Goal: Check status: Check status

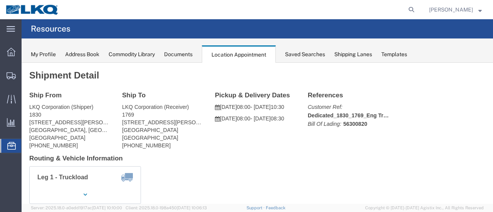
click at [0, 0] on span "Location Appointment" at bounding box center [0, 0] width 0 height 0
click at [192, 55] on div "Documents" at bounding box center [178, 55] width 29 height 8
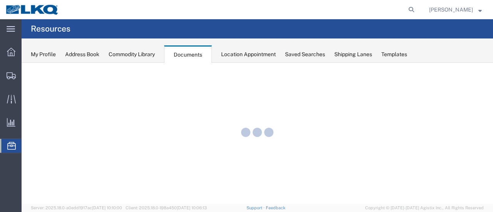
click at [235, 53] on div "Location Appointment" at bounding box center [248, 55] width 55 height 8
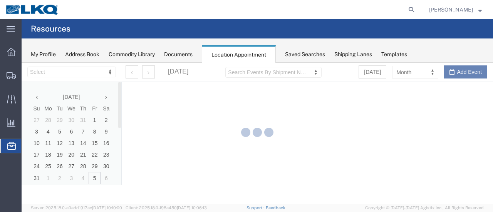
select select "28716"
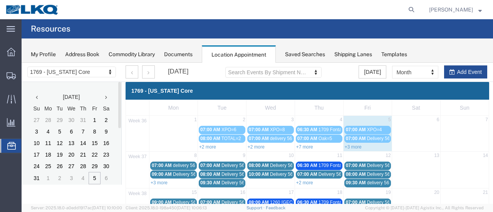
scroll to position [39, 0]
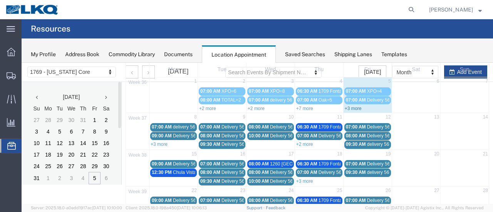
click at [350, 107] on link "+3 more" at bounding box center [353, 108] width 17 height 5
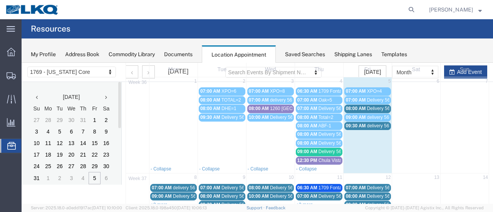
click at [354, 123] on span "09:30 AM" at bounding box center [356, 125] width 20 height 5
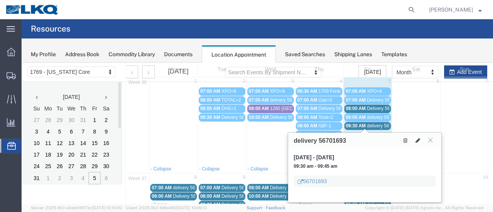
click at [419, 140] on icon at bounding box center [418, 140] width 5 height 5
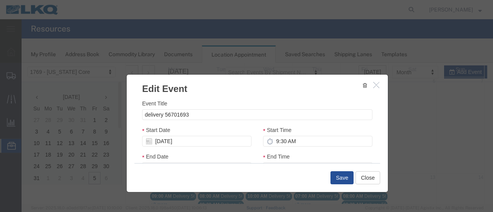
select select
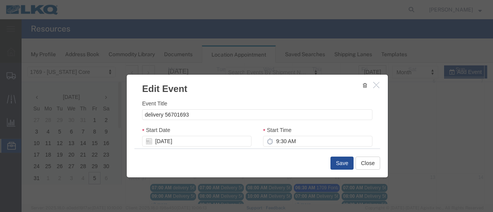
click at [379, 121] on div "Event Title delivery 56701693 Start Date [DATE] Start Time 9:30 AM End Date [DA…" at bounding box center [257, 122] width 261 height 53
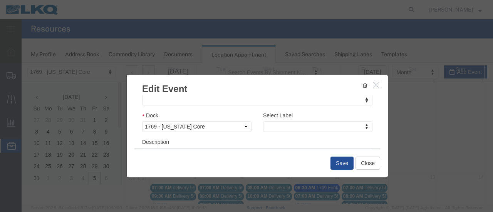
scroll to position [131, 0]
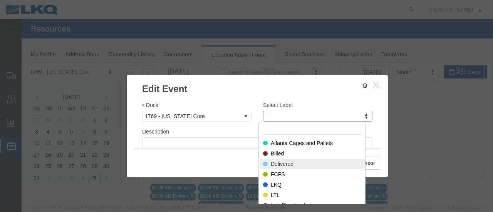
select select "40"
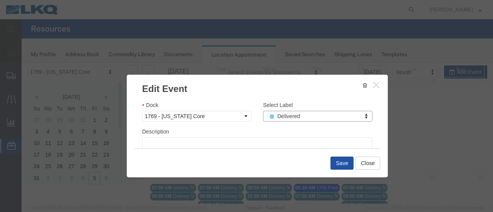
click at [345, 164] on button "Save" at bounding box center [342, 163] width 23 height 13
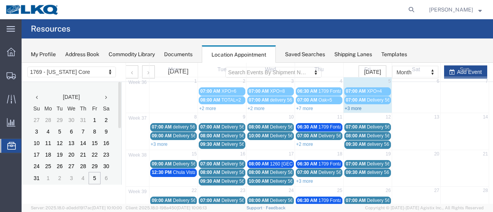
click at [355, 108] on link "+3 more" at bounding box center [353, 108] width 17 height 5
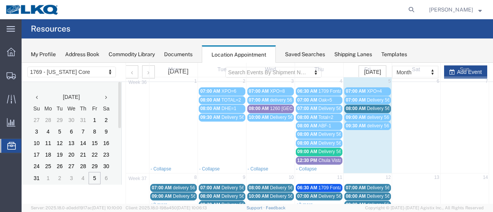
click at [355, 108] on span "08:00 AM" at bounding box center [356, 108] width 20 height 5
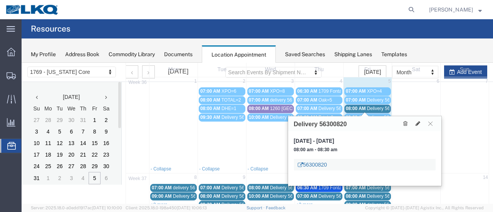
click at [315, 165] on link "56300820" at bounding box center [312, 165] width 29 height 8
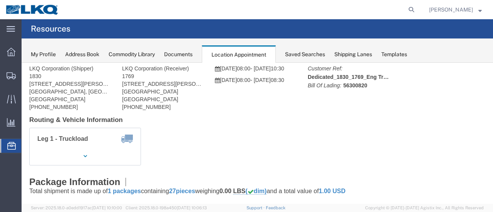
scroll to position [0, 0]
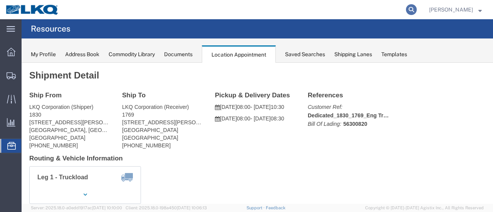
click at [417, 10] on icon at bounding box center [411, 9] width 11 height 11
paste input "56675516"
type input "56675516"
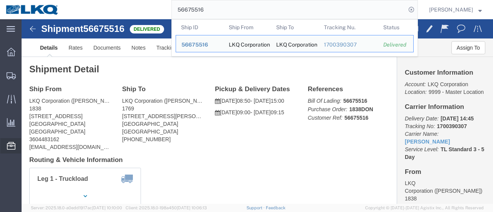
click at [0, 0] on span "Location Appointment" at bounding box center [0, 0] width 0 height 0
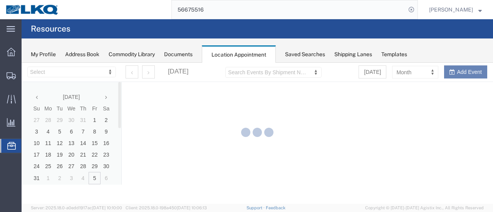
select select "28716"
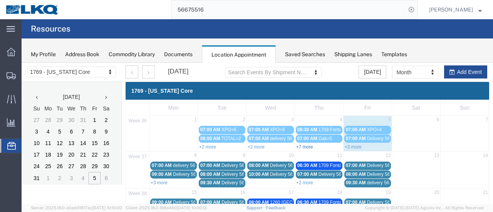
click at [304, 145] on link "+7 more" at bounding box center [304, 147] width 17 height 5
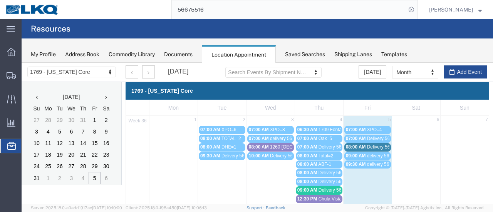
click at [271, 136] on span "delivery 56615496" at bounding box center [288, 138] width 37 height 5
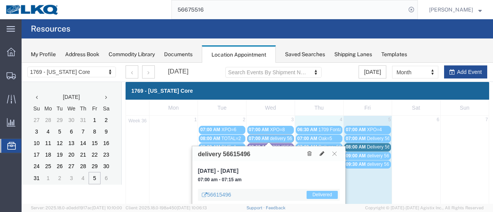
click at [301, 121] on td "4" at bounding box center [319, 120] width 49 height 9
select select "1"
select select
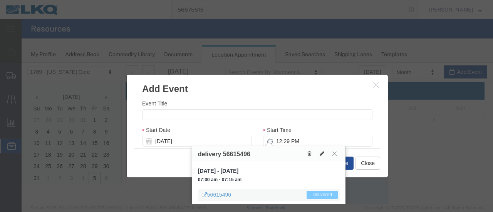
click at [336, 154] on icon at bounding box center [335, 154] width 4 height 5
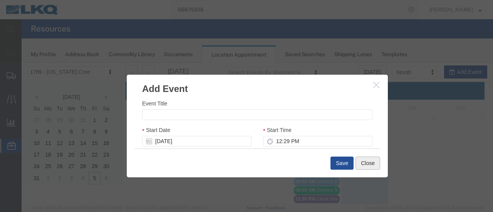
click at [367, 163] on button "Close" at bounding box center [368, 163] width 25 height 13
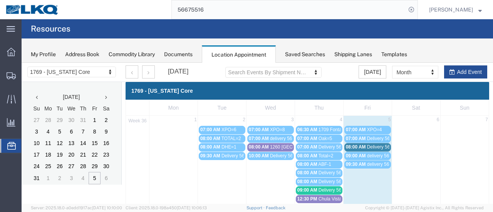
click at [319, 180] on span "Delivery 56342150" at bounding box center [338, 181] width 38 height 5
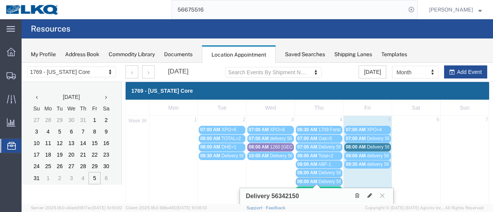
click at [319, 173] on span "Delivery 56329155" at bounding box center [338, 172] width 38 height 5
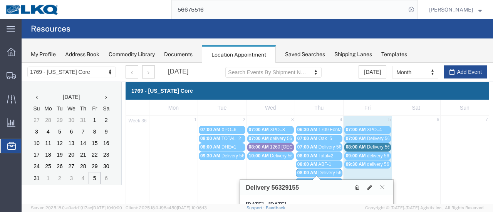
click at [317, 149] on div "07:00 AM Delivery 56342127" at bounding box center [320, 148] width 44 height 6
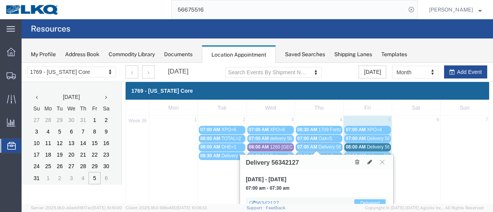
click at [359, 149] on div "08:00 AM Delivery 56300820" at bounding box center [368, 148] width 44 height 6
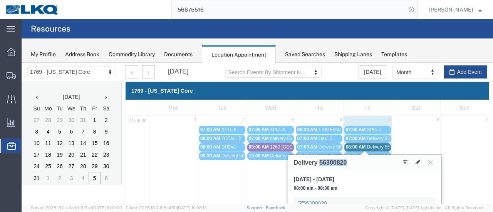
drag, startPoint x: 349, startPoint y: 165, endPoint x: 321, endPoint y: 165, distance: 28.5
click at [321, 165] on div "Delivery 56300820" at bounding box center [364, 162] width 153 height 15
copy h3 "56300820"
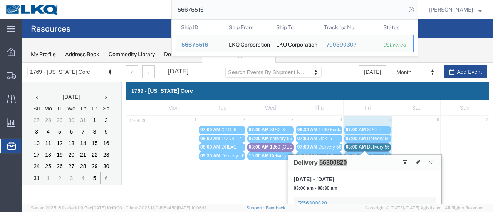
drag, startPoint x: 218, startPoint y: 11, endPoint x: 208, endPoint y: 12, distance: 10.1
click at [217, 11] on input "56675516" at bounding box center [289, 9] width 234 height 19
drag, startPoint x: 214, startPoint y: 10, endPoint x: 143, endPoint y: 7, distance: 71.8
click at [143, 7] on div "56675516 Ship ID Ship From Ship To Tracking Nu. Status Ship ID 56675516 Ship Fr…" at bounding box center [242, 9] width 354 height 19
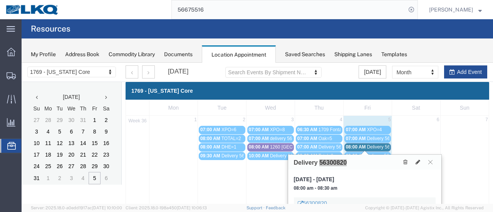
paste input "300820"
type input "56300820"
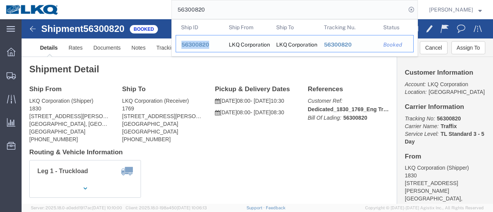
drag, startPoint x: 220, startPoint y: 44, endPoint x: 192, endPoint y: 45, distance: 28.2
click at [192, 45] on div "56300820" at bounding box center [200, 45] width 37 height 8
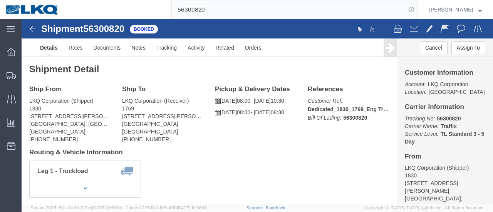
click h2 "Shipment Detail"
drag, startPoint x: 104, startPoint y: 10, endPoint x: 66, endPoint y: 7, distance: 38.3
click h1 "Shipment 56300820"
click span "56300820"
drag, startPoint x: 104, startPoint y: 8, endPoint x: 63, endPoint y: 8, distance: 40.9
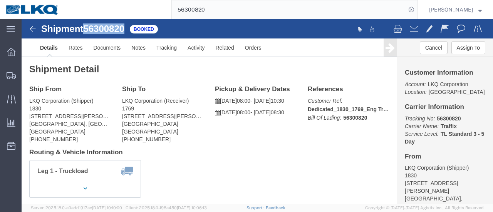
click span "56300820"
copy span "56300820"
